Goal: Task Accomplishment & Management: Manage account settings

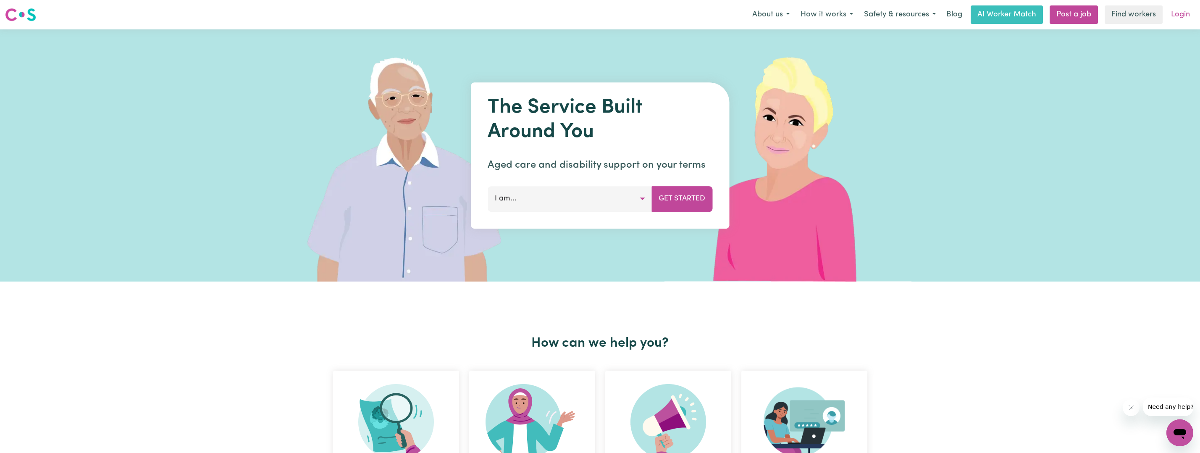
click at [1179, 20] on link "Login" at bounding box center [1180, 14] width 29 height 18
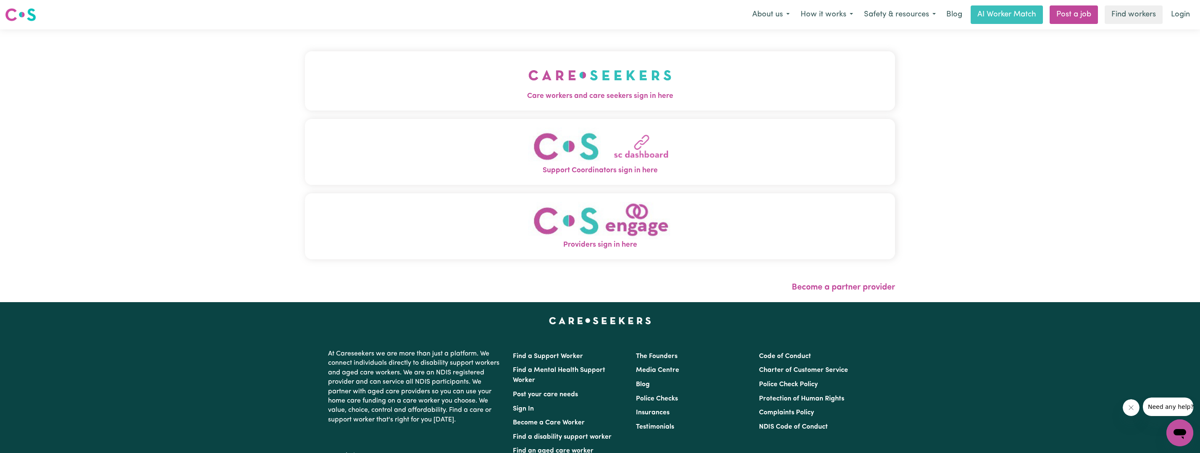
click at [567, 94] on span "Care workers and care seekers sign in here" at bounding box center [600, 96] width 590 height 11
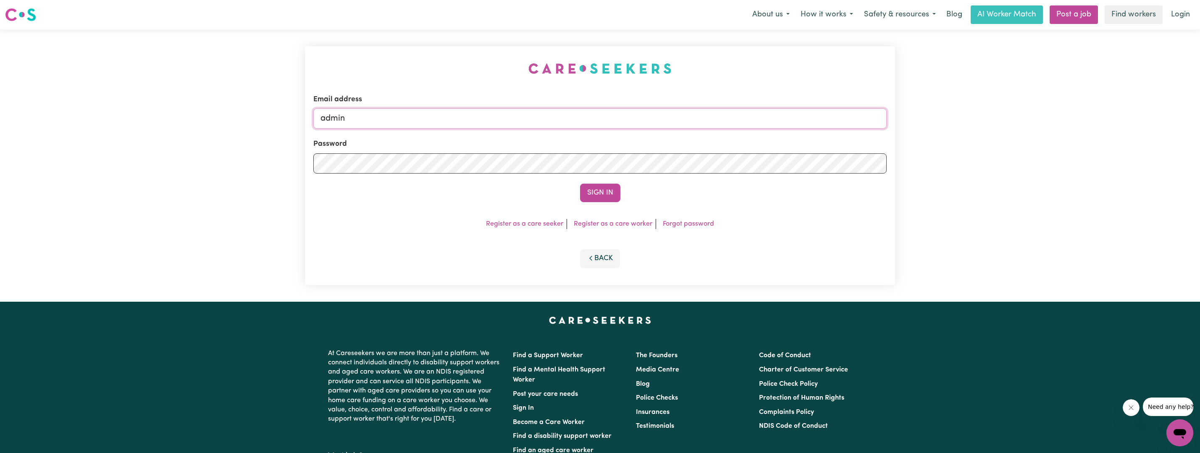
click at [454, 121] on input "admin" at bounding box center [599, 118] width 573 height 20
drag, startPoint x: 453, startPoint y: 120, endPoint x: 254, endPoint y: 116, distance: 198.7
click at [254, 116] on div "Email address admin Password Sign In Register as a care seeker Register as a ca…" at bounding box center [600, 165] width 1200 height 272
type input "superuser~[EMAIL_ADDRESS][DOMAIN_NAME]"
click at [580, 184] on button "Sign In" at bounding box center [600, 193] width 40 height 18
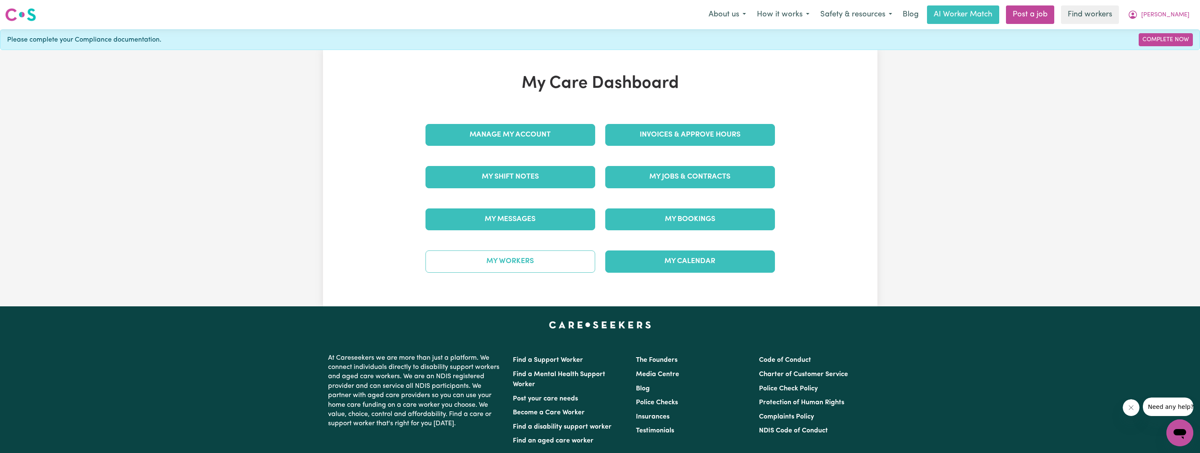
click at [549, 261] on link "My Workers" at bounding box center [510, 261] width 170 height 22
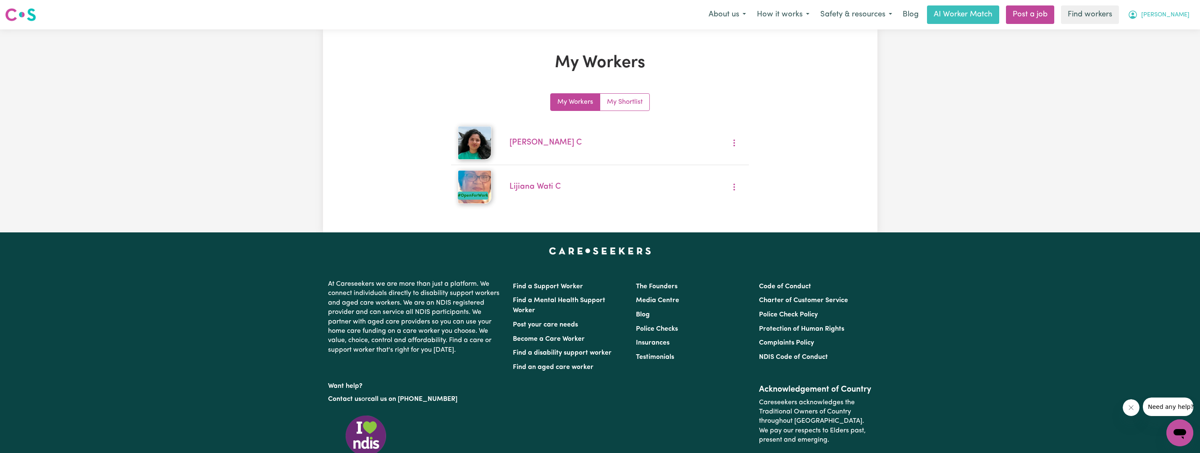
click at [1170, 10] on button "[PERSON_NAME]" at bounding box center [1158, 15] width 73 height 18
click at [1168, 32] on link "My Dashboard" at bounding box center [1161, 33] width 66 height 16
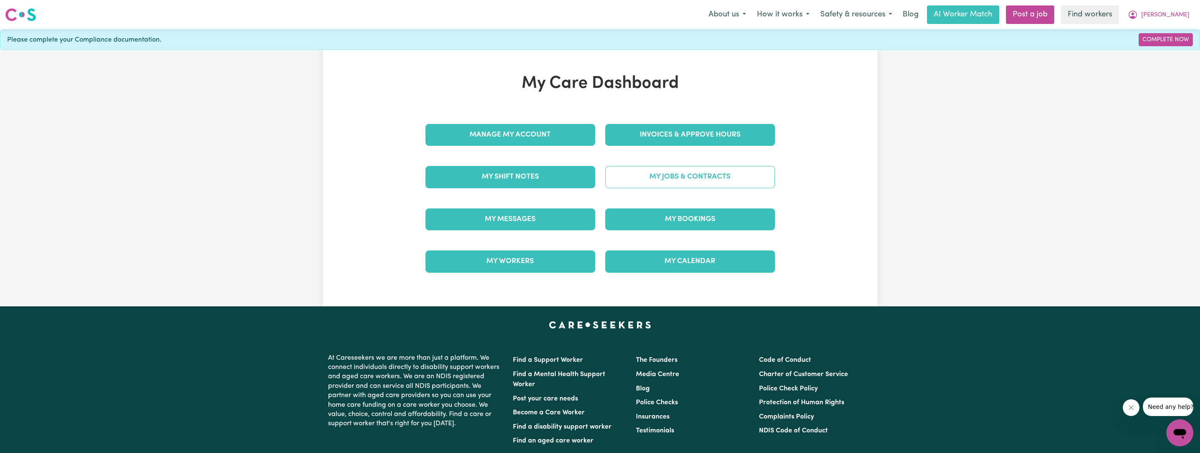
click at [724, 177] on link "My Jobs & Contracts" at bounding box center [690, 177] width 170 height 22
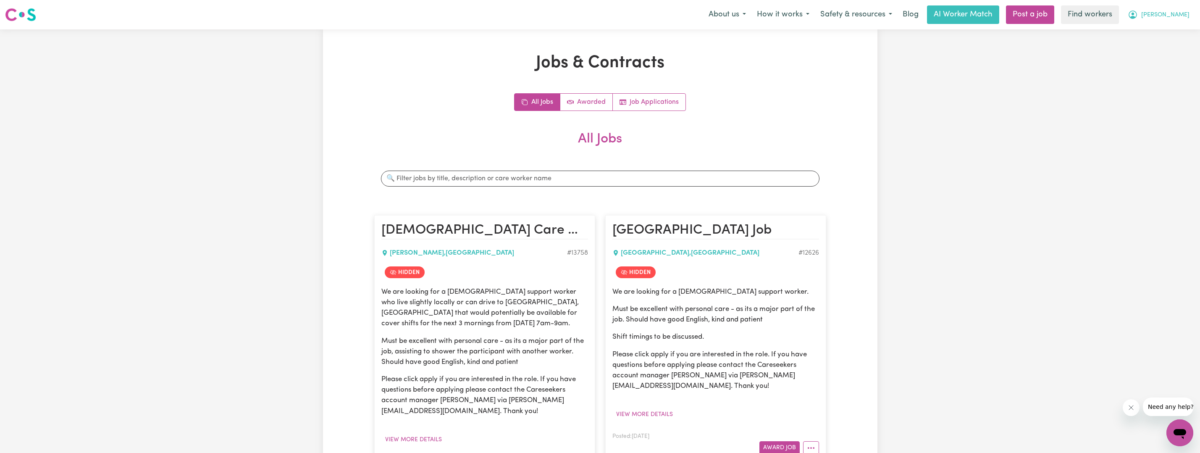
click at [1169, 15] on button "[PERSON_NAME]" at bounding box center [1158, 15] width 73 height 18
click at [1171, 37] on link "My Dashboard" at bounding box center [1161, 33] width 66 height 16
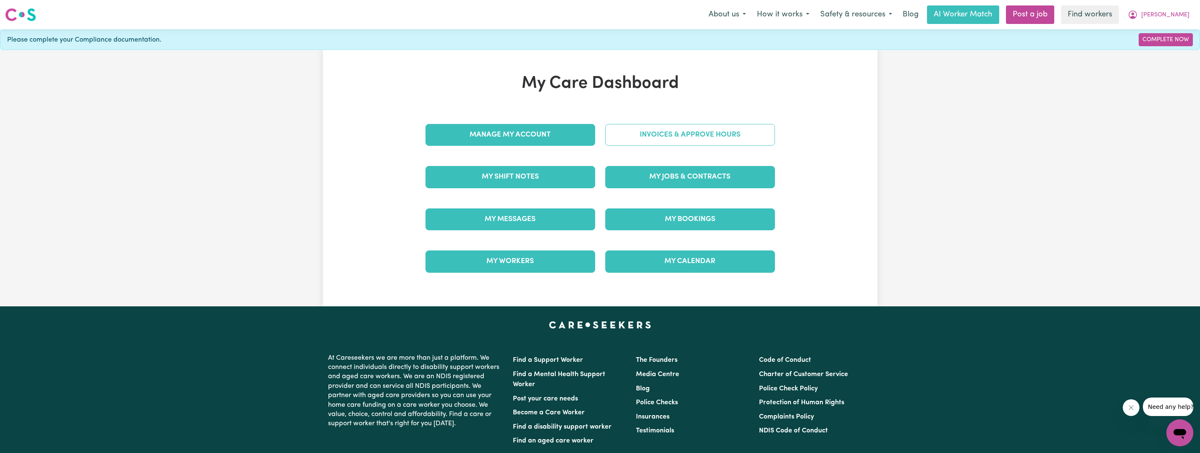
click at [718, 131] on link "Invoices & Approve Hours" at bounding box center [690, 135] width 170 height 22
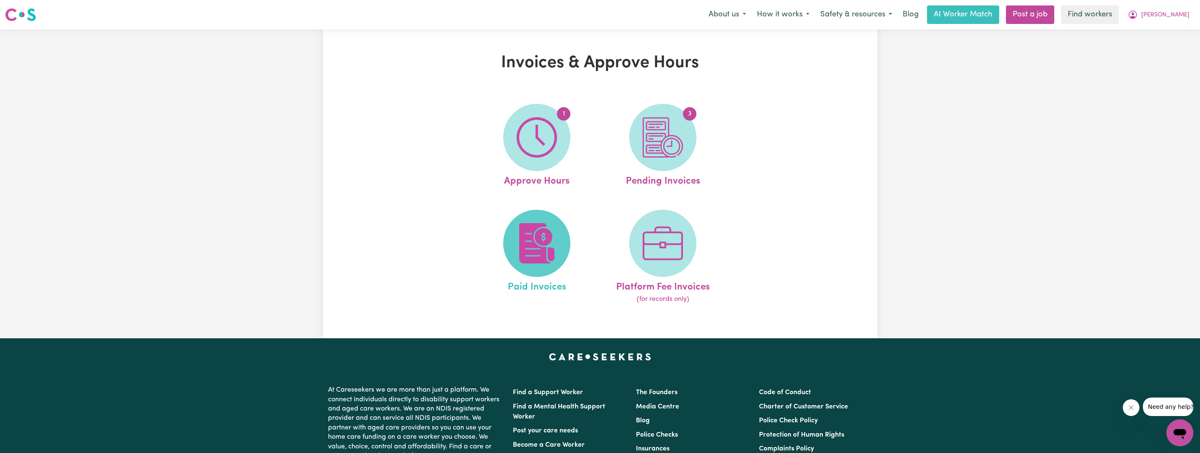
click at [540, 227] on img at bounding box center [537, 243] width 40 height 40
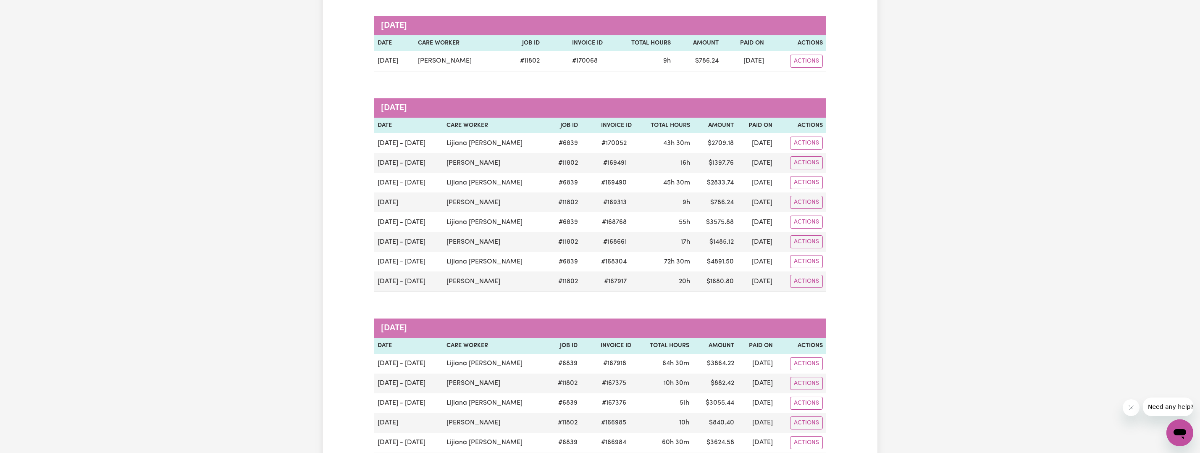
scroll to position [126, 0]
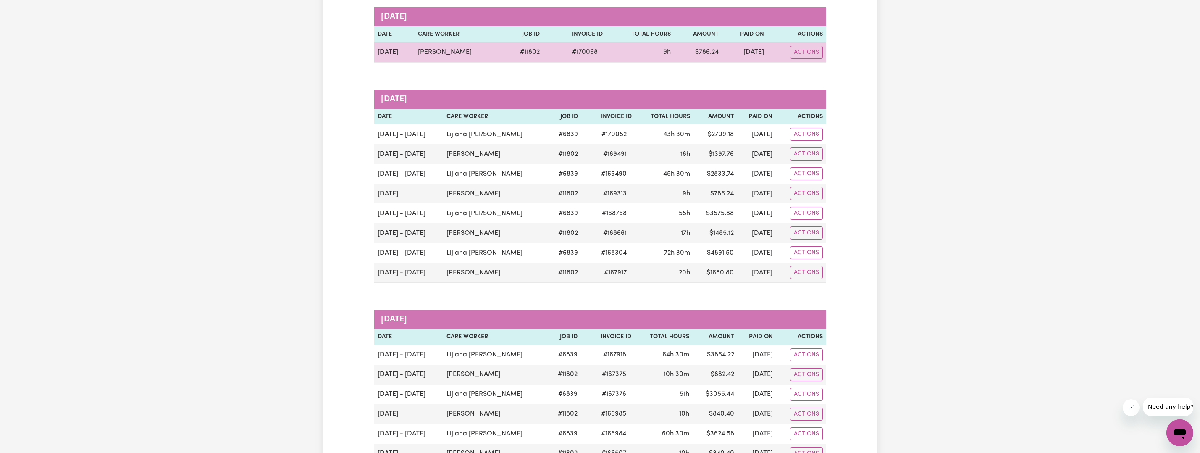
drag, startPoint x: 496, startPoint y: 49, endPoint x: 411, endPoint y: 56, distance: 85.1
click at [415, 56] on td "[PERSON_NAME]" at bounding box center [459, 52] width 89 height 20
copy td "[PERSON_NAME]"
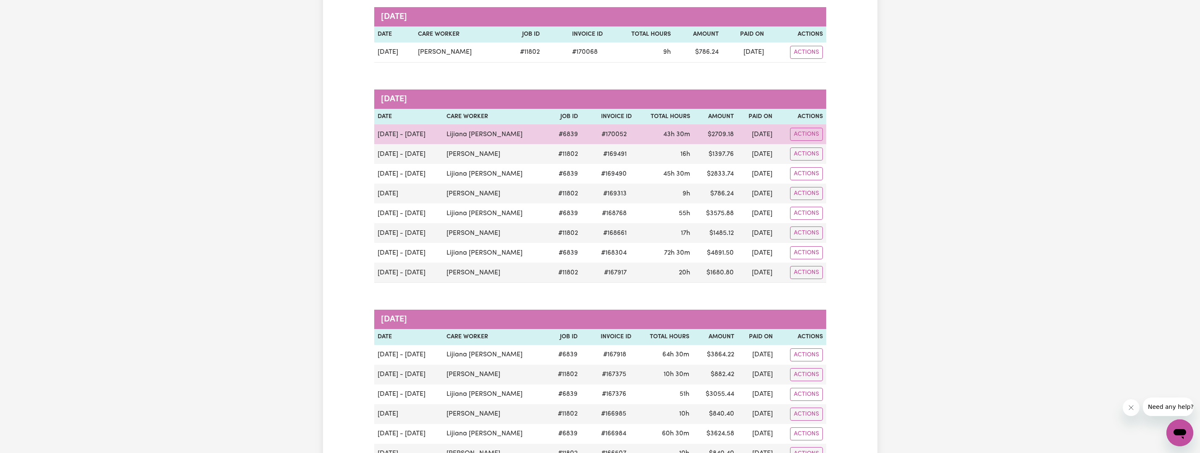
drag, startPoint x: 508, startPoint y: 132, endPoint x: 434, endPoint y: 133, distance: 73.9
click at [443, 133] on td "Lijiana [PERSON_NAME]" at bounding box center [495, 134] width 105 height 20
copy td "Lijiana [PERSON_NAME]"
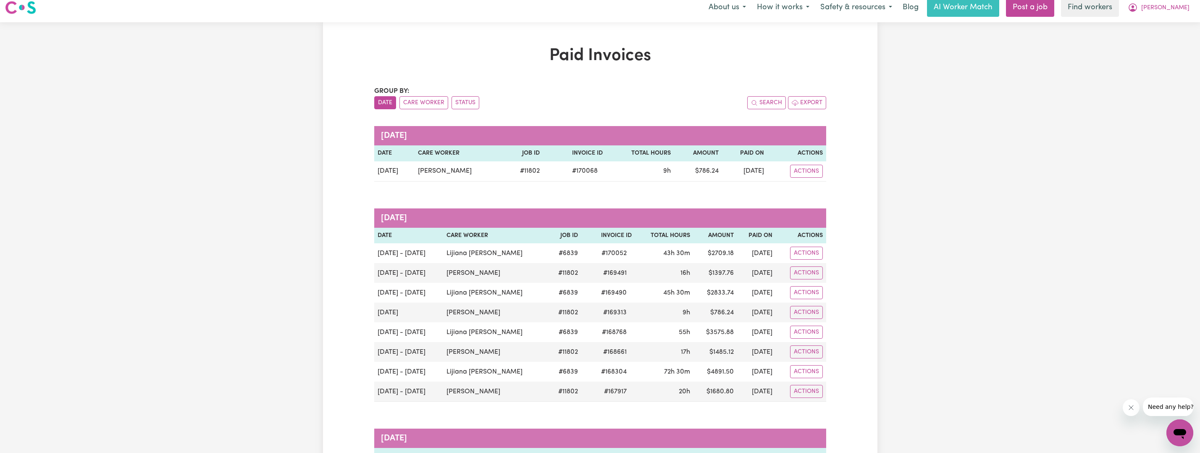
scroll to position [0, 0]
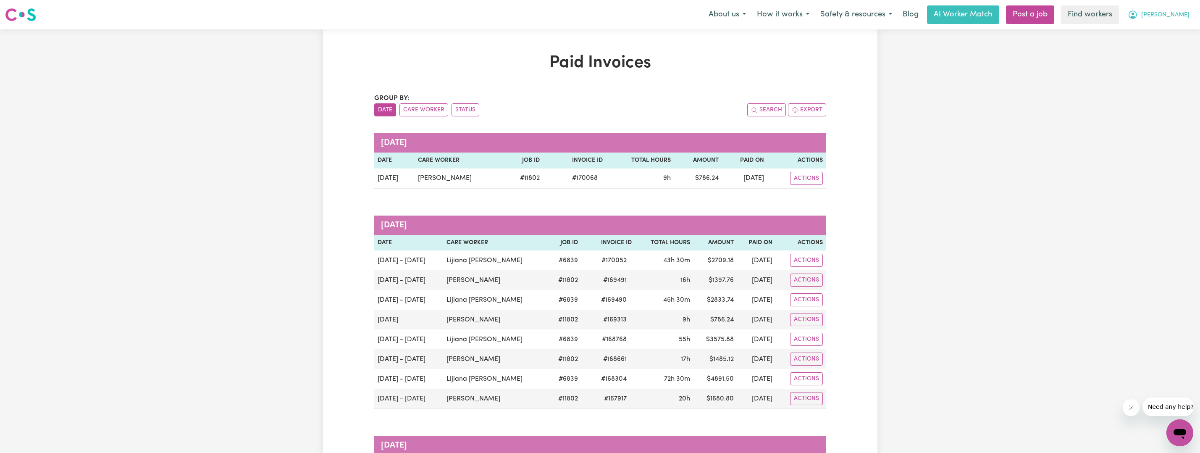
click at [1180, 14] on span "[PERSON_NAME]" at bounding box center [1165, 14] width 48 height 9
click at [1161, 49] on link "Logout" at bounding box center [1161, 48] width 66 height 16
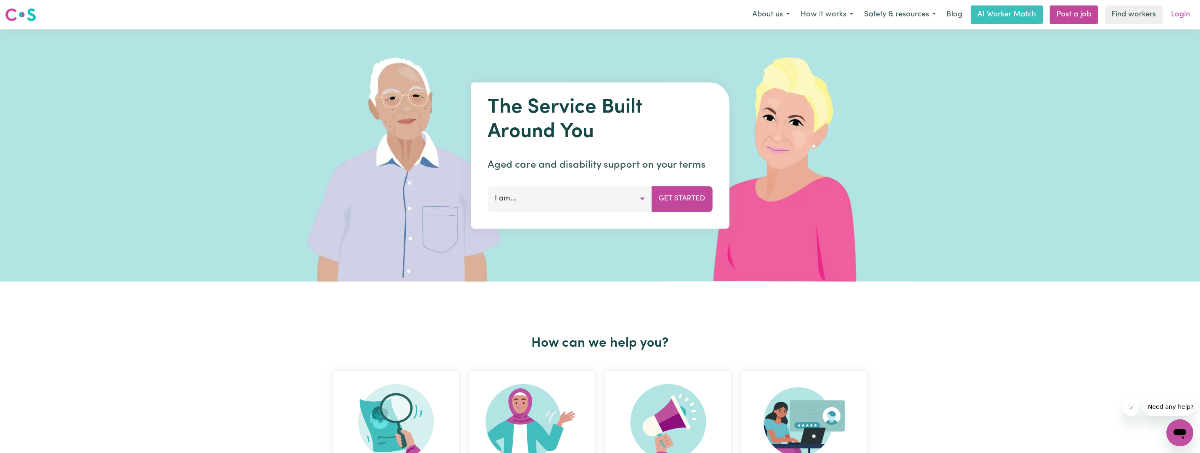
click at [1170, 17] on link "Login" at bounding box center [1180, 14] width 29 height 18
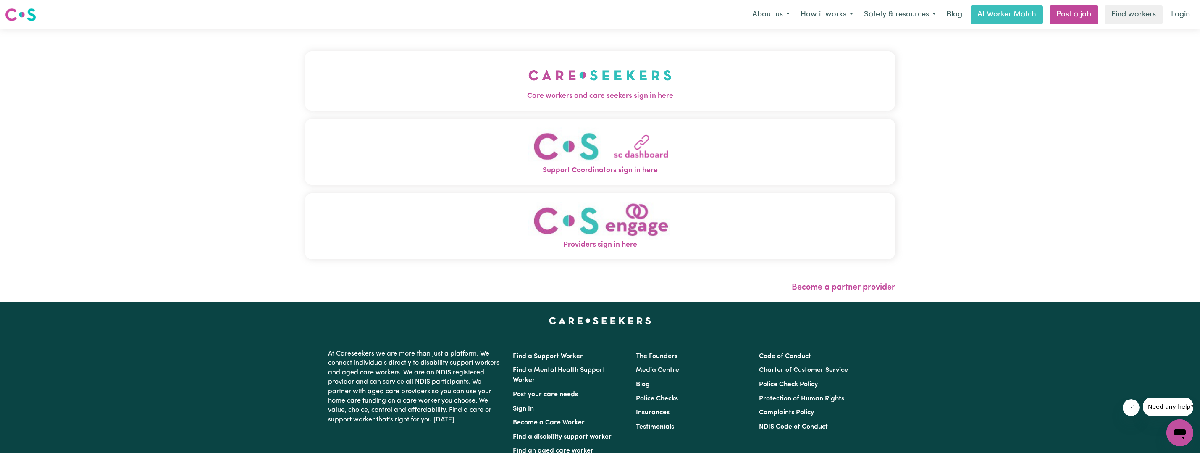
click at [513, 92] on span "Care workers and care seekers sign in here" at bounding box center [600, 96] width 590 height 11
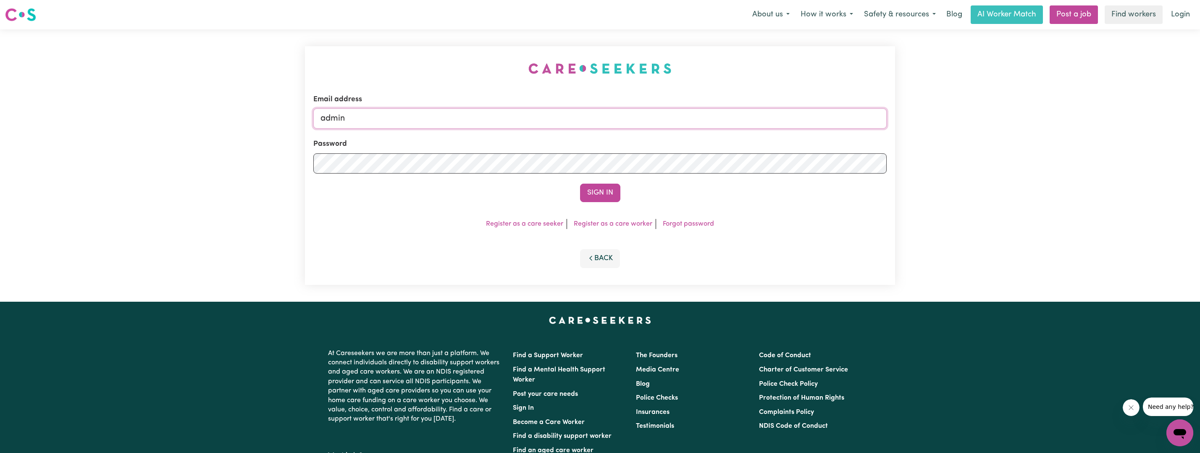
click at [413, 115] on input "admin" at bounding box center [599, 118] width 573 height 20
drag, startPoint x: 413, startPoint y: 115, endPoint x: 273, endPoint y: 115, distance: 140.3
click at [273, 115] on div "Email address admin Password Sign In Register as a care seeker Register as a ca…" at bounding box center [600, 165] width 1200 height 272
type input "[EMAIL_ADDRESS][DOMAIN_NAME]"
click at [580, 184] on button "Sign In" at bounding box center [600, 193] width 40 height 18
